Goal: Obtain resource: Download file/media

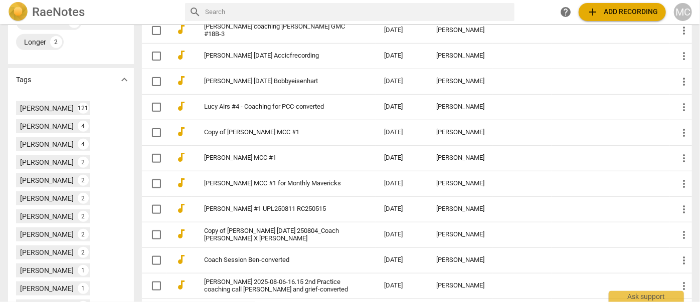
scroll to position [365, 0]
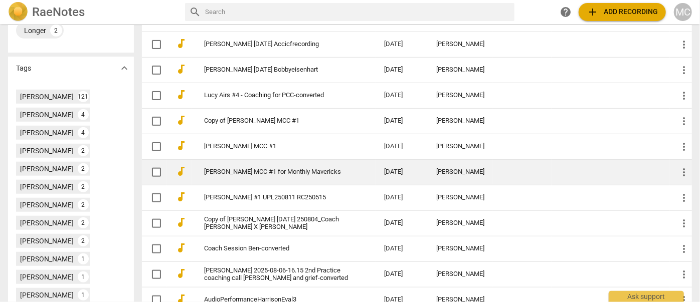
click at [250, 176] on link "Amitabha Sinha MCC #1 for Monthly Mavericks" at bounding box center [276, 173] width 144 height 8
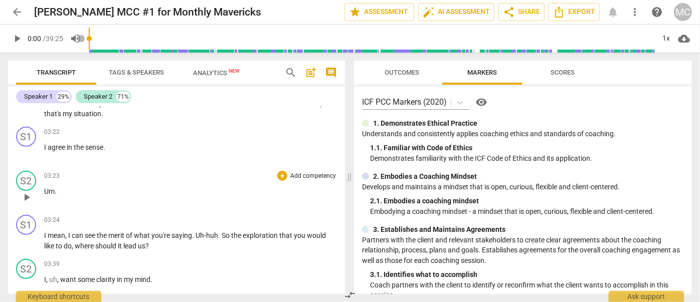
scroll to position [319, 0]
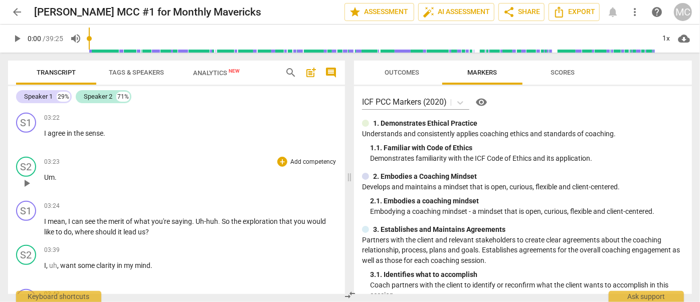
click at [48, 179] on span "Um" at bounding box center [49, 178] width 11 height 8
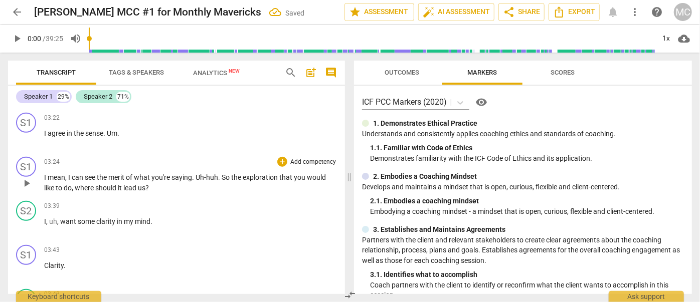
click at [45, 179] on span "I" at bounding box center [46, 178] width 4 height 8
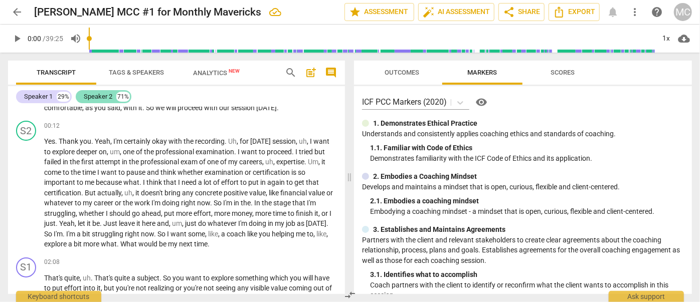
scroll to position [0, 0]
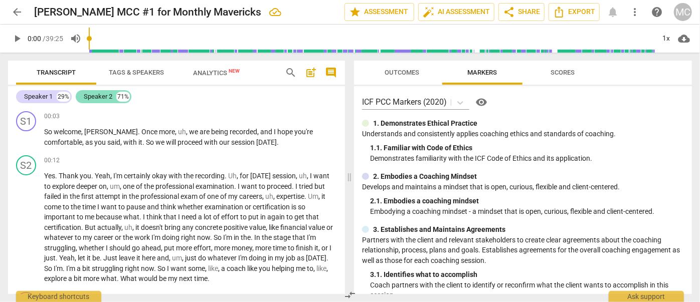
drag, startPoint x: 122, startPoint y: 243, endPoint x: 123, endPoint y: 92, distance: 151.5
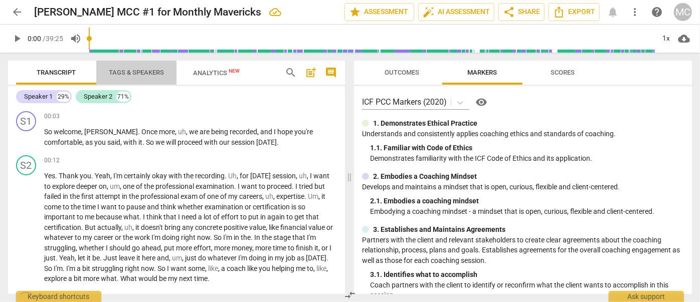
click at [124, 78] on span "Tags & Speakers" at bounding box center [136, 73] width 79 height 14
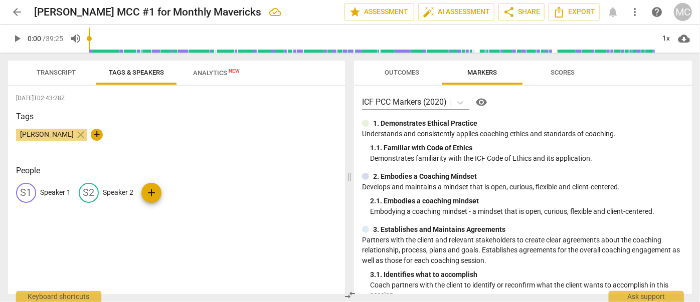
click at [54, 188] on p "Speaker 1" at bounding box center [55, 193] width 31 height 11
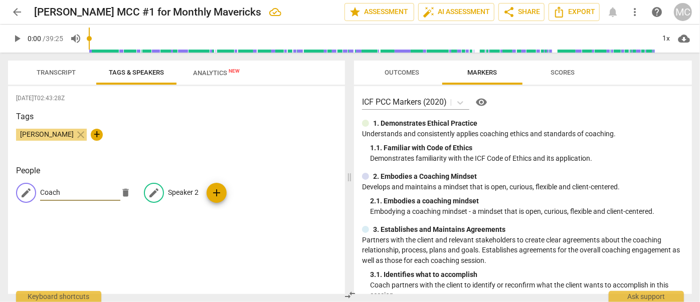
type input "Coach"
click at [181, 195] on p "Speaker 2" at bounding box center [183, 193] width 31 height 11
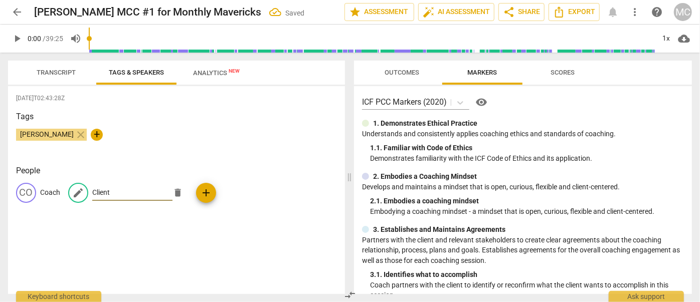
type input "Client"
click at [79, 77] on span "Transcript" at bounding box center [56, 73] width 63 height 14
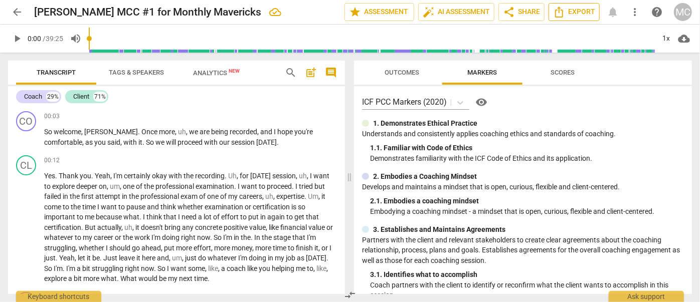
click at [566, 10] on span "Export" at bounding box center [574, 12] width 42 height 12
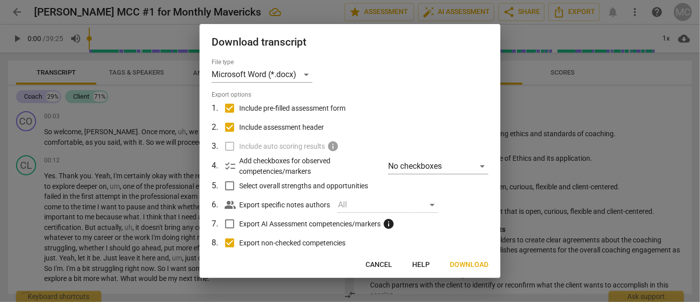
click at [466, 256] on button "Download" at bounding box center [469, 265] width 55 height 18
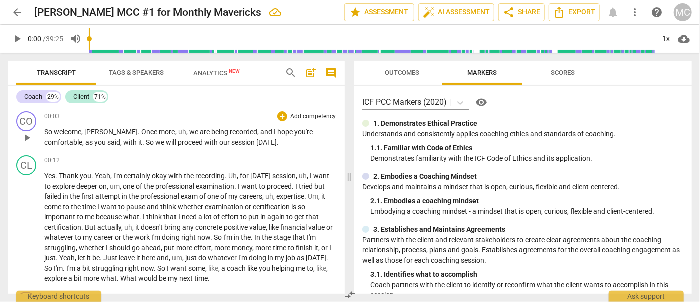
click at [47, 131] on span "So" at bounding box center [49, 132] width 10 height 8
click at [17, 38] on span "pause" at bounding box center [17, 39] width 12 height 12
click at [14, 38] on span "play_arrow" at bounding box center [17, 39] width 12 height 12
click at [16, 38] on span "pause" at bounding box center [17, 39] width 12 height 12
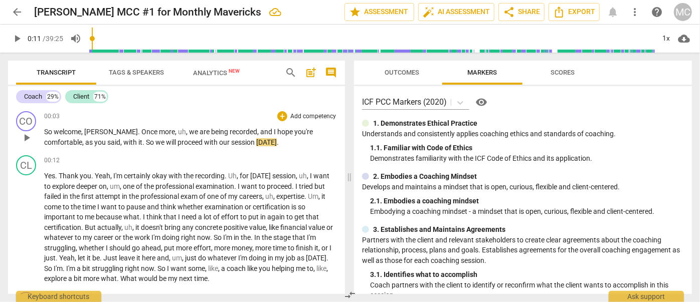
click at [48, 130] on span "So" at bounding box center [49, 132] width 10 height 8
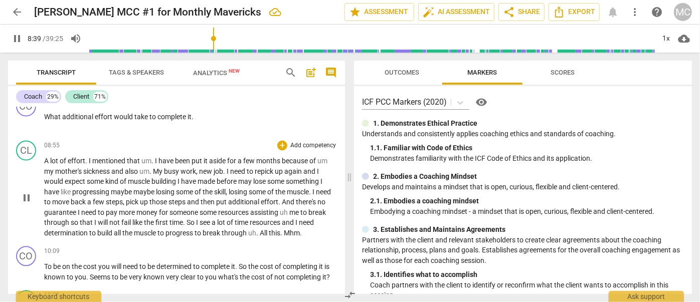
scroll to position [1052, 0]
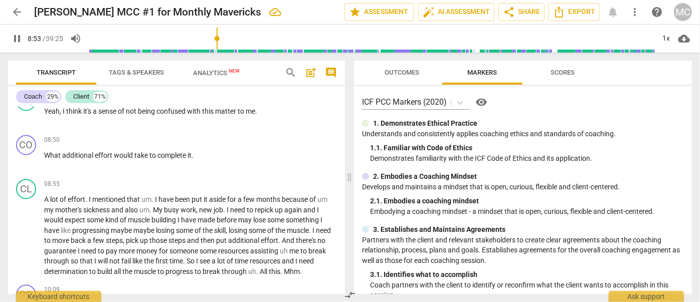
click at [14, 38] on span "pause" at bounding box center [17, 39] width 12 height 12
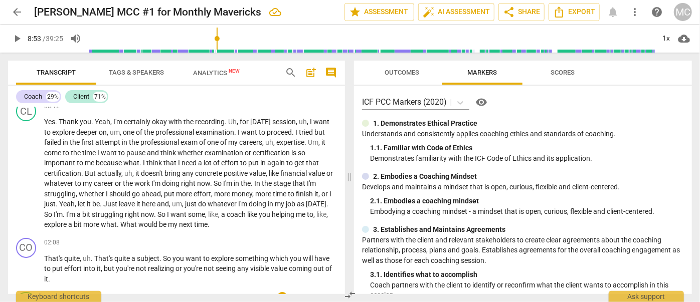
scroll to position [0, 0]
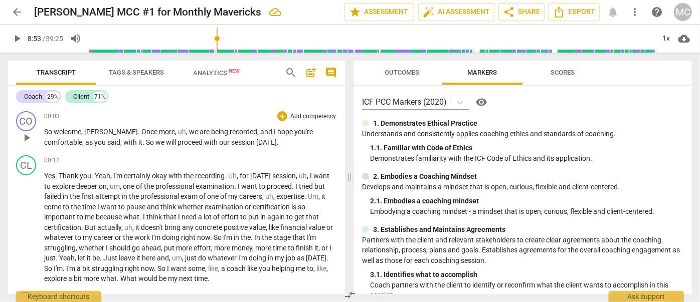
click at [12, 38] on span "play_arrow" at bounding box center [17, 39] width 12 height 12
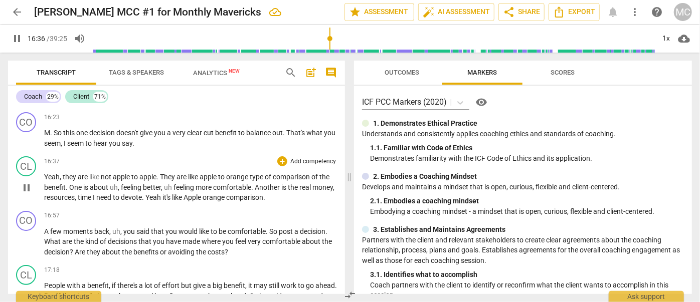
scroll to position [2016, 0]
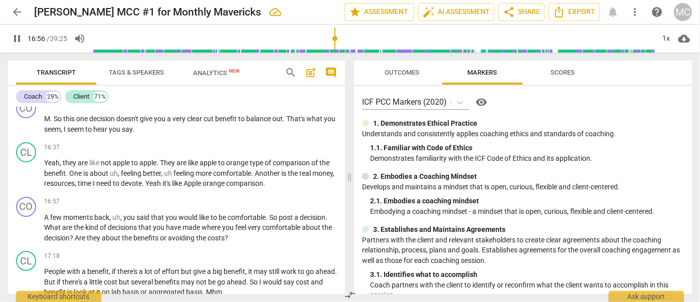
click at [17, 39] on span "pause" at bounding box center [17, 39] width 12 height 12
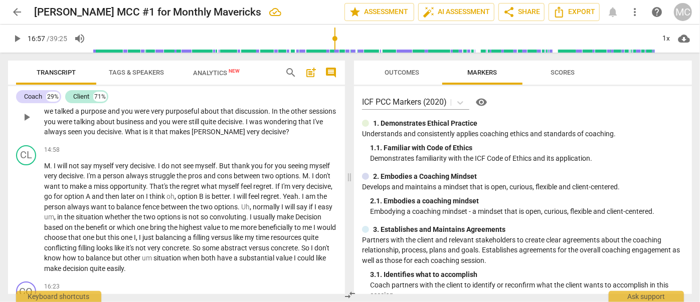
scroll to position [1743, 0]
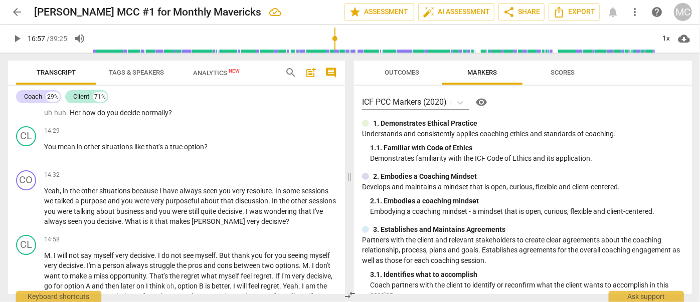
click at [394, 161] on p "Demonstrates familiarity with the ICF Code of Ethics and its application." at bounding box center [527, 159] width 314 height 11
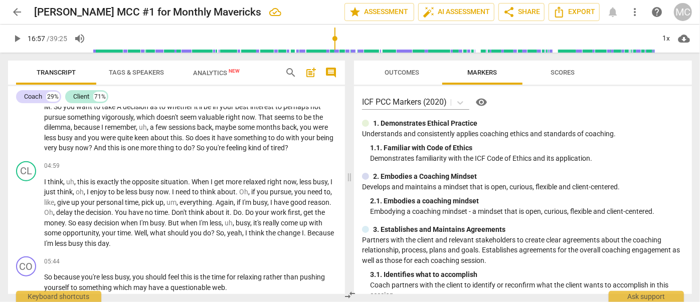
scroll to position [1445, 0]
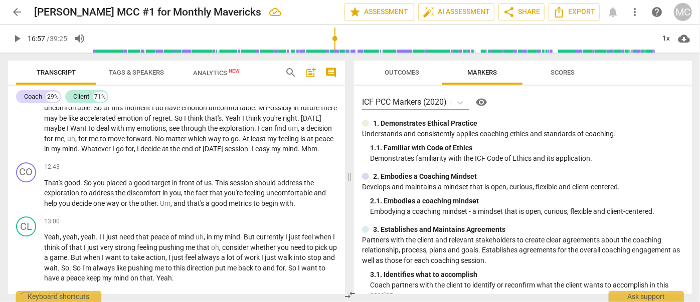
type input "1017"
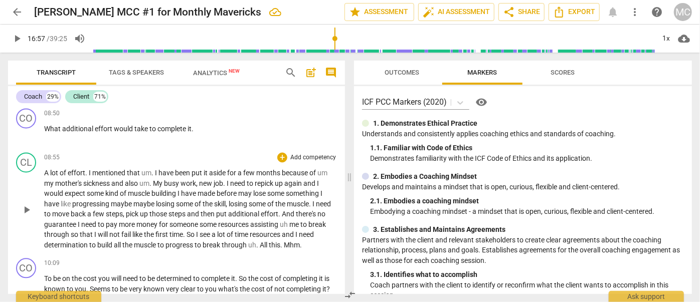
scroll to position [715, 0]
